Goal: Task Accomplishment & Management: Manage account settings

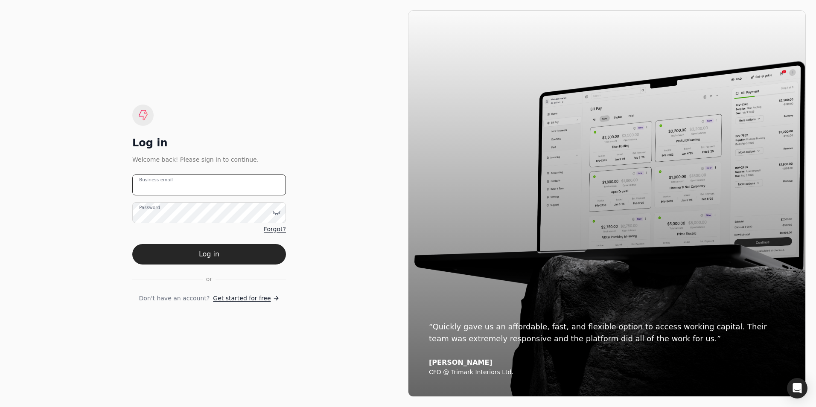
click at [213, 185] on email "Business email" at bounding box center [209, 185] width 154 height 21
type email "r"
type email "[EMAIL_ADDRESS][DOMAIN_NAME]"
click at [132, 244] on button "Log in" at bounding box center [209, 254] width 154 height 20
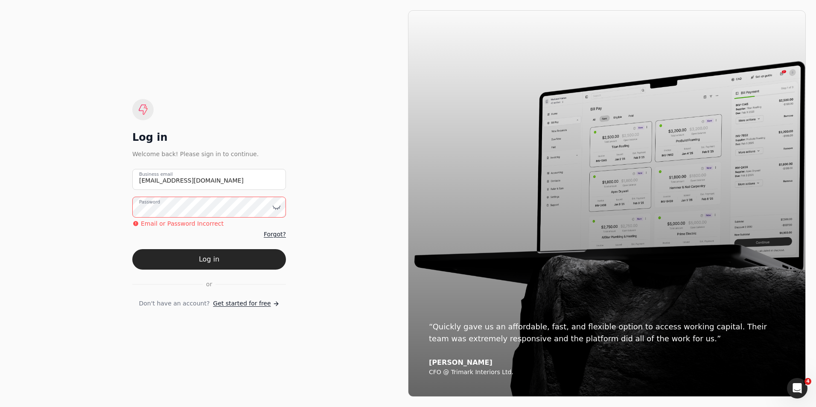
click at [132, 249] on button "Log in" at bounding box center [209, 259] width 154 height 20
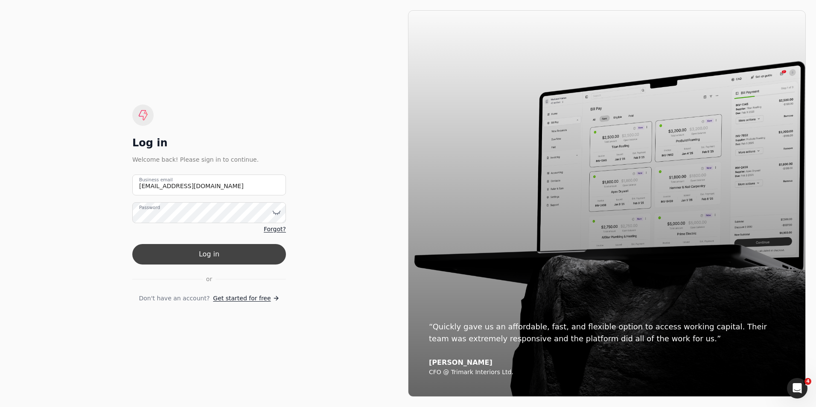
click at [199, 257] on button "Log in" at bounding box center [209, 254] width 154 height 20
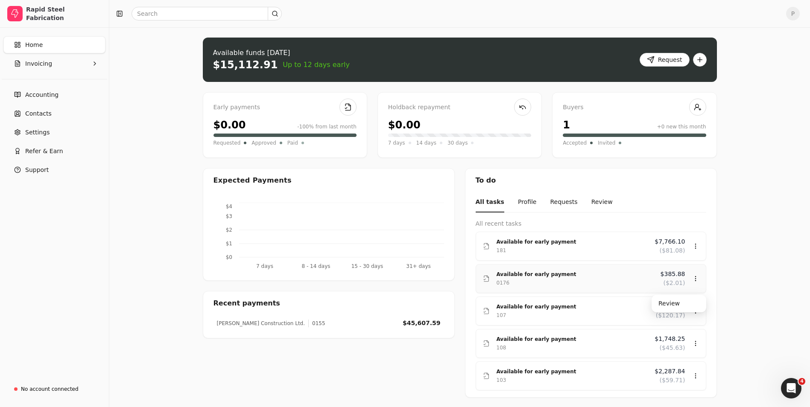
click at [667, 274] on span "$385.88" at bounding box center [673, 274] width 25 height 9
click at [667, 302] on div "Review" at bounding box center [678, 304] width 51 height 14
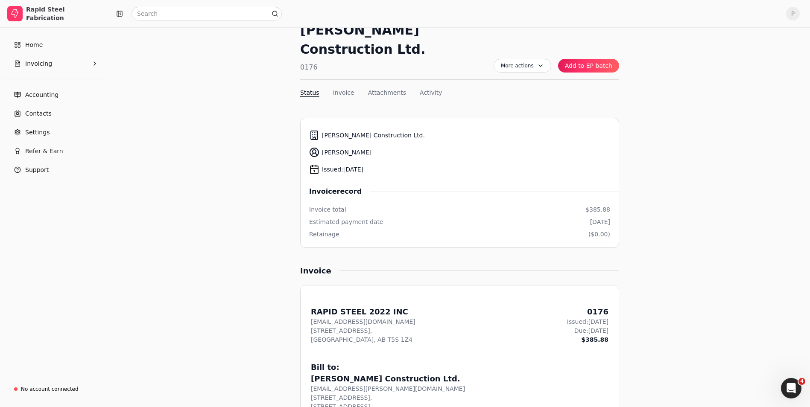
scroll to position [85, 0]
